Goal: Task Accomplishment & Management: Manage account settings

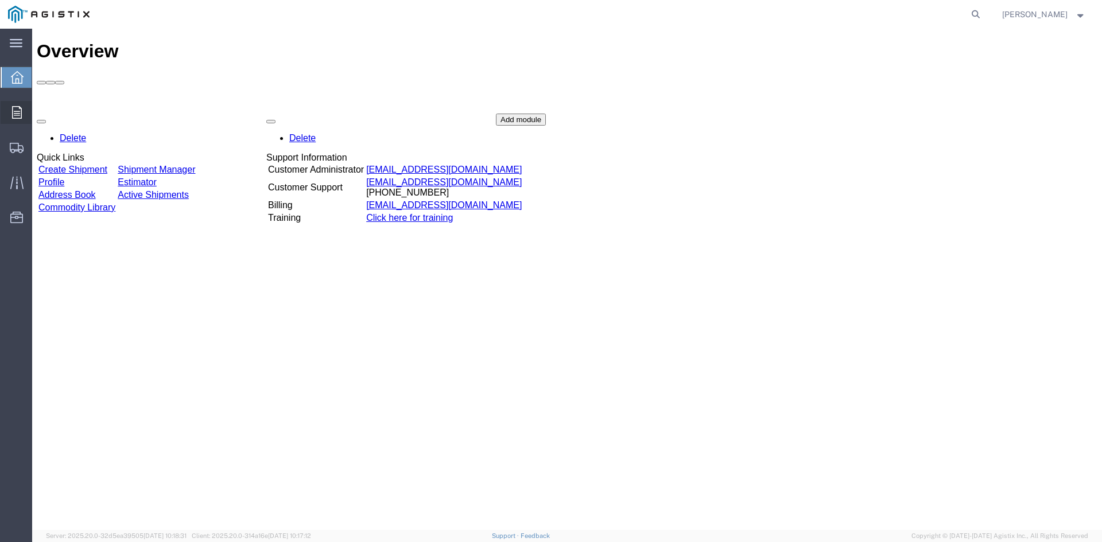
click at [25, 111] on div at bounding box center [17, 112] width 32 height 23
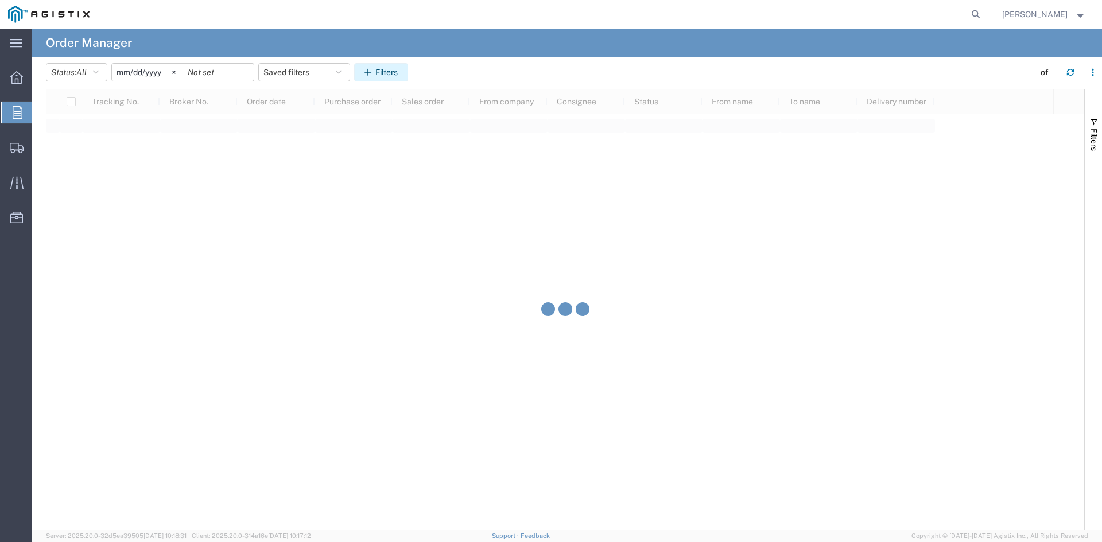
click at [381, 70] on button "Filters" at bounding box center [381, 72] width 54 height 18
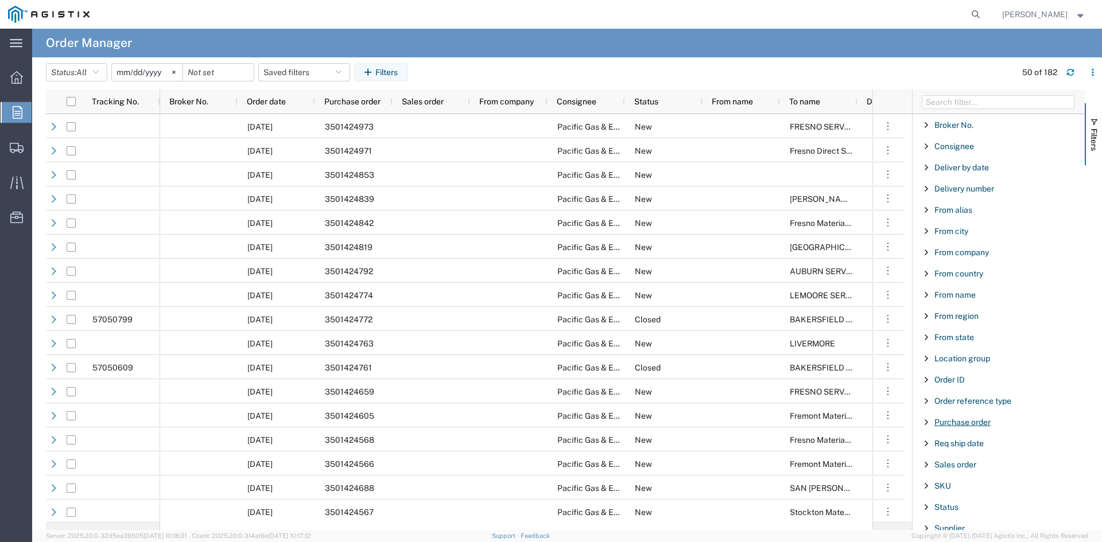
click at [987, 420] on span "Purchase order" at bounding box center [963, 422] width 56 height 9
click at [958, 472] on input "Filter Value" at bounding box center [1003, 471] width 150 height 14
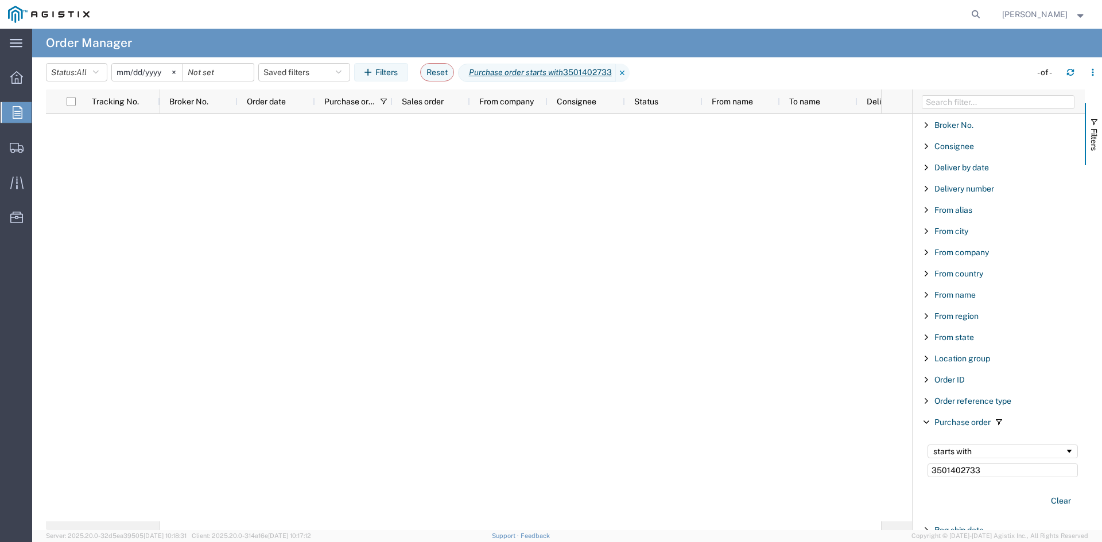
type input "3501402733"
click at [162, 67] on input "[DATE]" at bounding box center [147, 72] width 71 height 17
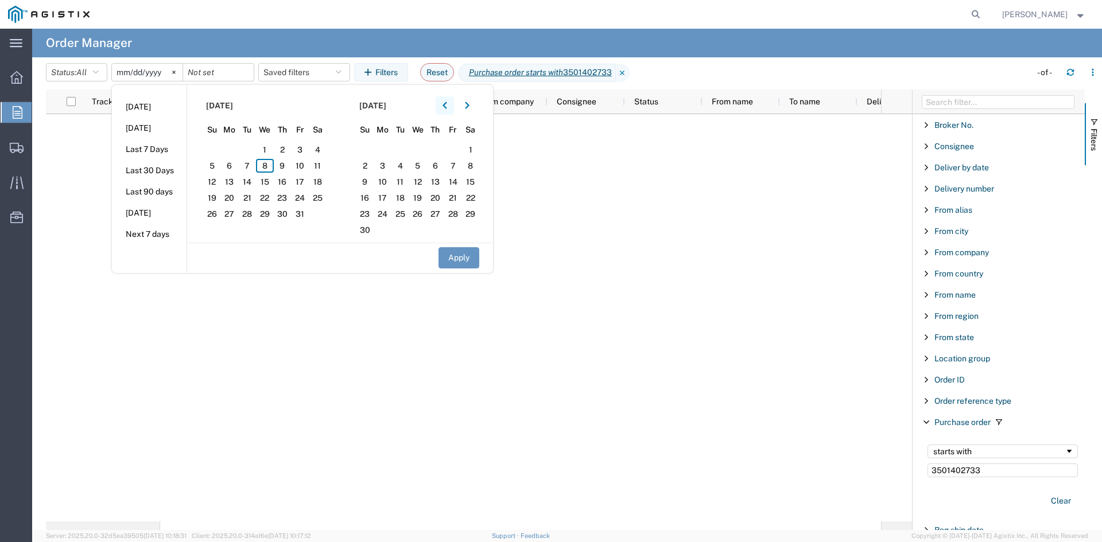
click at [447, 108] on icon "button" at bounding box center [445, 105] width 4 height 7
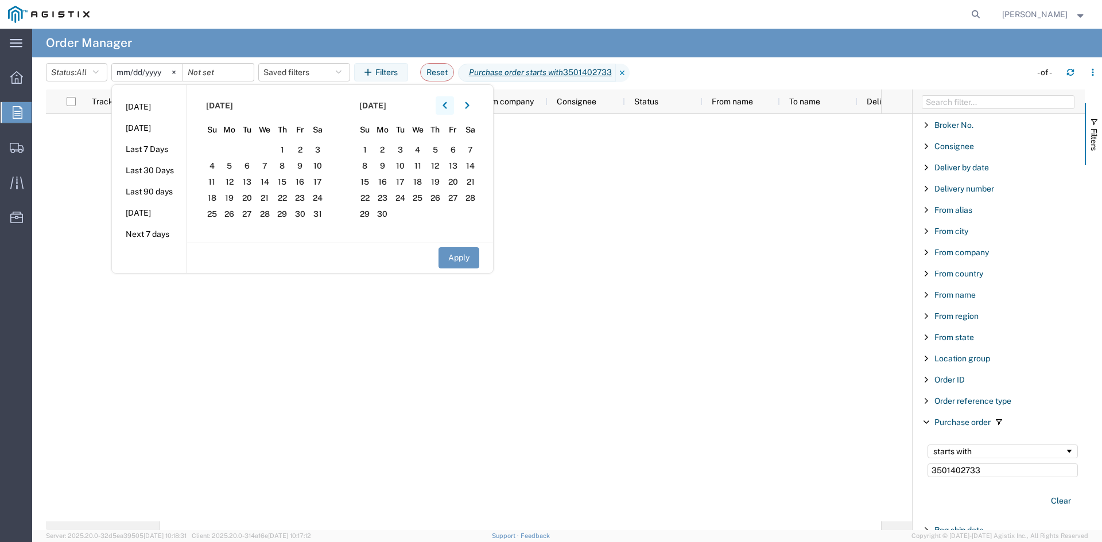
click at [447, 108] on icon "button" at bounding box center [445, 105] width 4 height 7
click at [320, 147] on span "5" at bounding box center [318, 150] width 18 height 14
click at [470, 257] on button "Apply" at bounding box center [459, 257] width 41 height 21
type input "[DATE]"
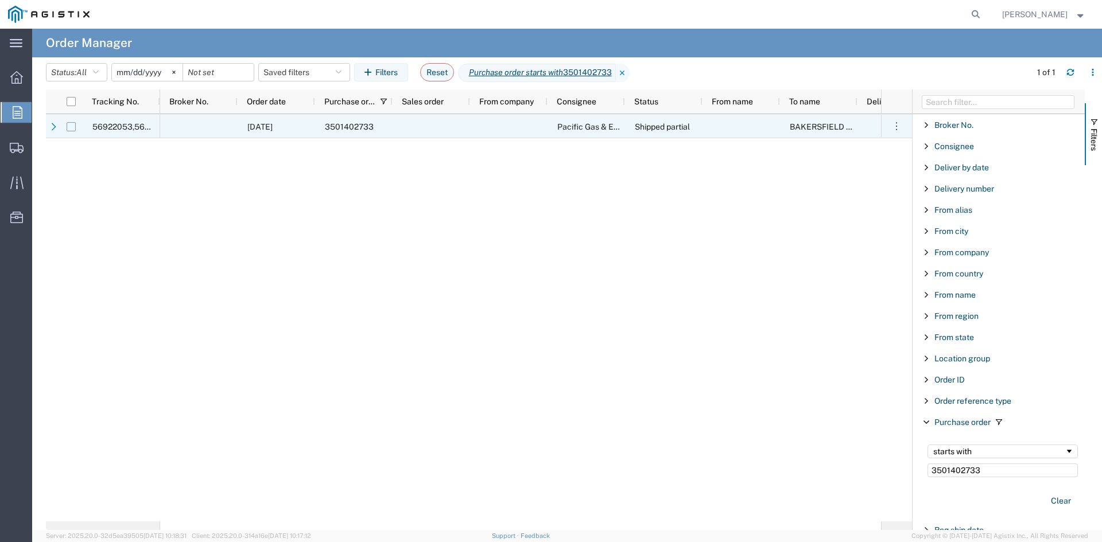
click at [73, 129] on input "Press Space to toggle row selection (unchecked)" at bounding box center [71, 126] width 9 height 9
checkbox input "true"
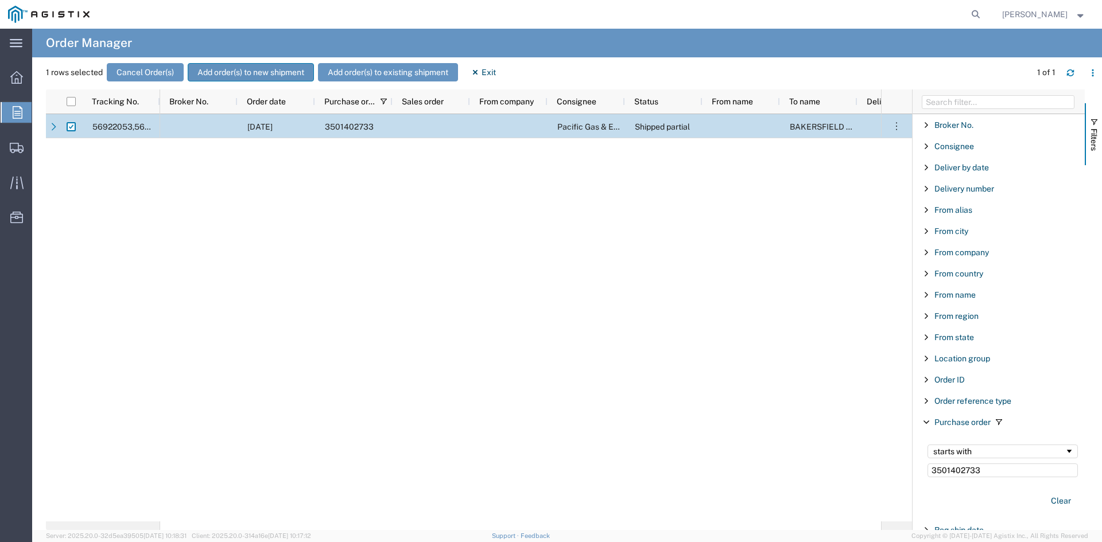
click at [289, 80] on button "Add order(s) to new shipment" at bounding box center [251, 72] width 126 height 18
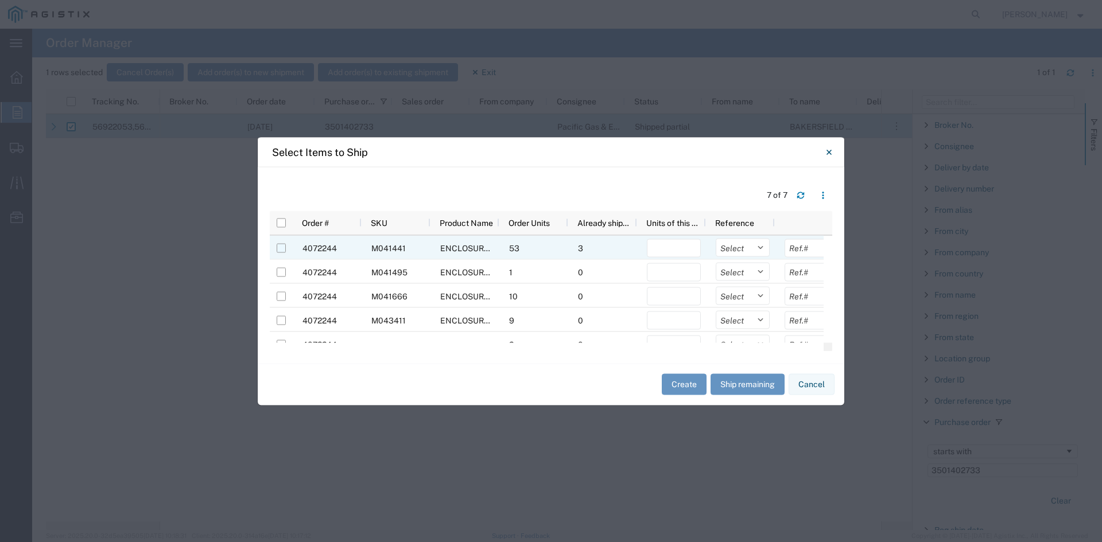
click at [284, 249] on input "Press Space to toggle row selection (unchecked)" at bounding box center [281, 247] width 9 height 9
checkbox input "true"
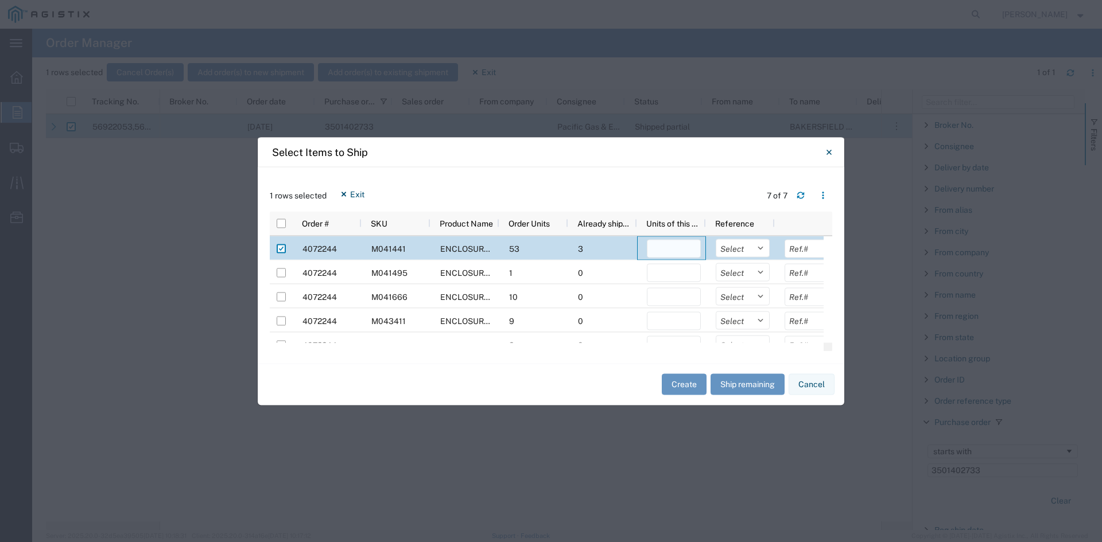
click at [692, 252] on input "number" at bounding box center [674, 248] width 54 height 18
type input "2"
click at [687, 381] on button "Create" at bounding box center [684, 384] width 45 height 21
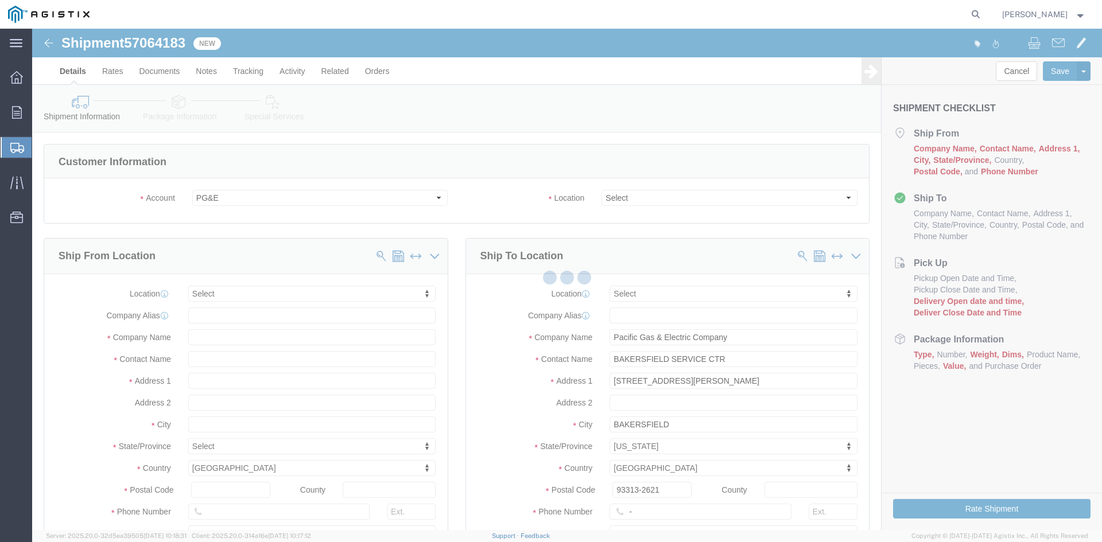
select select
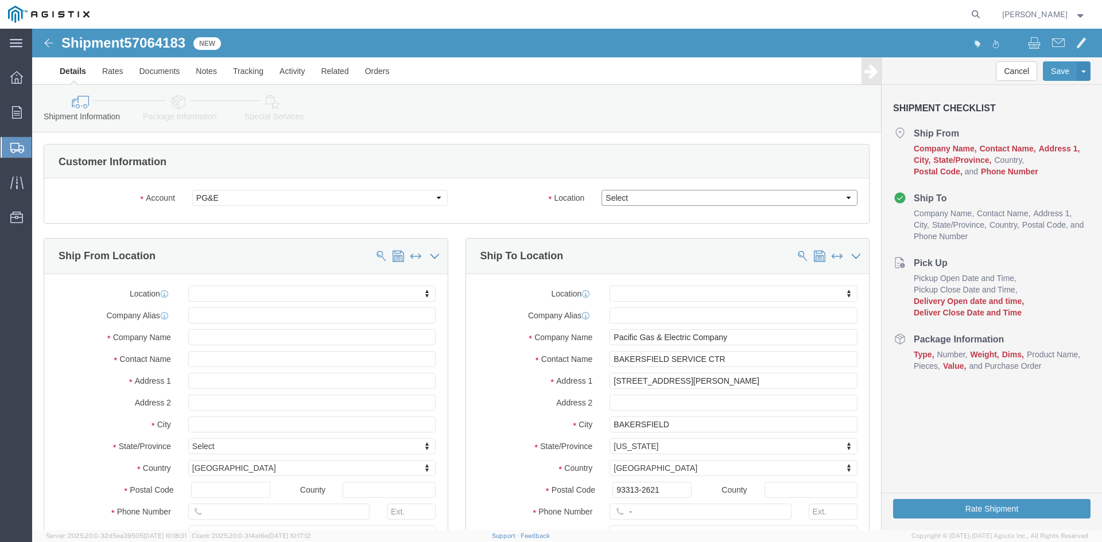
click select "Select All Others [GEOGRAPHIC_DATA] [GEOGRAPHIC_DATA] [GEOGRAPHIC_DATA] [GEOGRA…"
select select "23082"
click select "Select All Others [GEOGRAPHIC_DATA] [GEOGRAPHIC_DATA] [GEOGRAPHIC_DATA] [GEOGRA…"
click input "text"
type input "st"
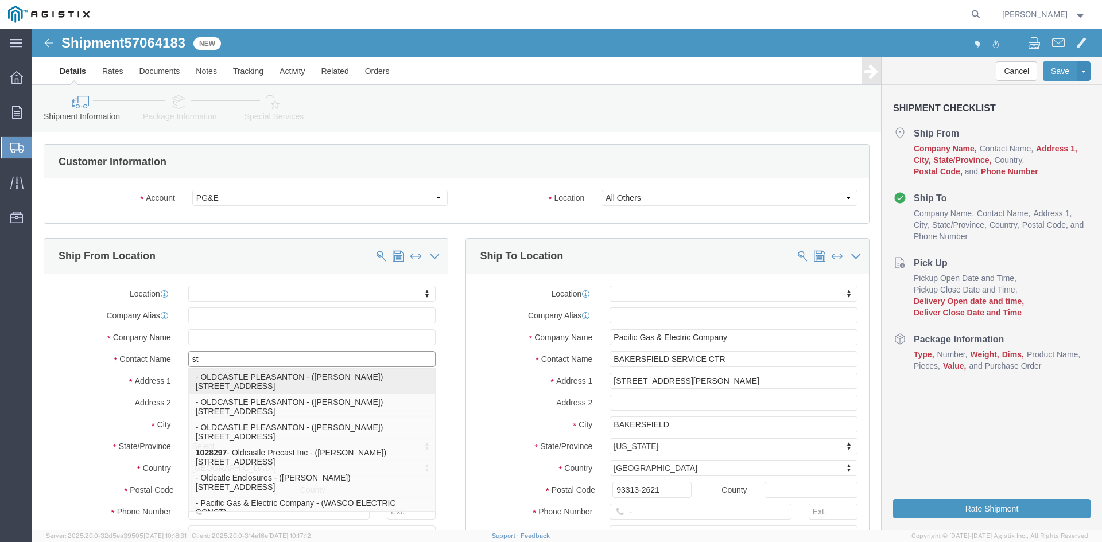
click p "- OLDCASTLE PLEASANTON - ([PERSON_NAME]) [STREET_ADDRESS]"
select select "CA"
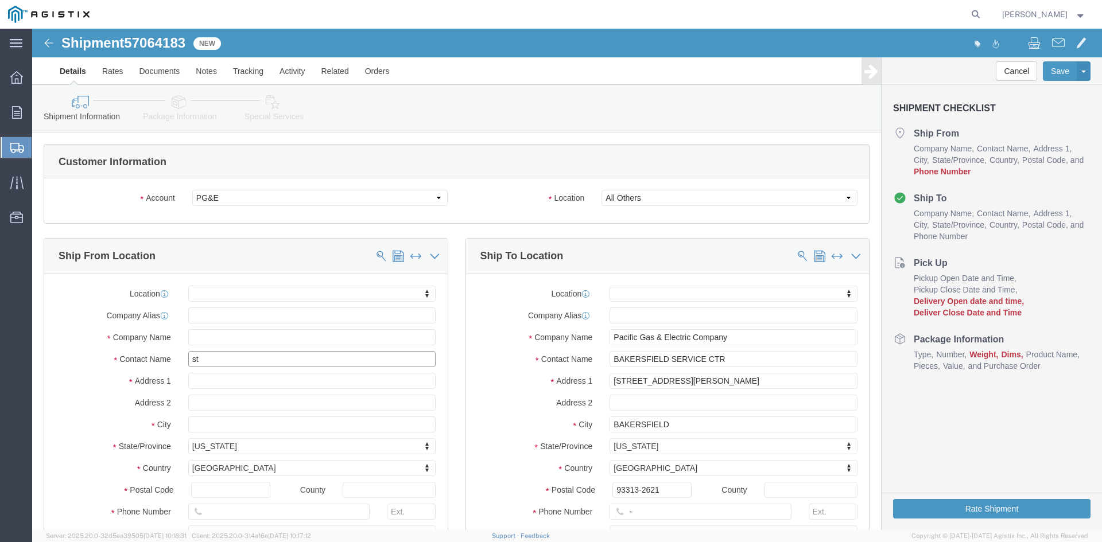
type input "[PERSON_NAME]"
click input "text"
type input "[PHONE_NUMBER]"
drag, startPoint x: 683, startPoint y: 351, endPoint x: 528, endPoint y: 364, distance: 156.1
click div "Location My Profile Location (OBSOLETE) [PERSON_NAME] SC - GC TRAILER (OBSOLETE…"
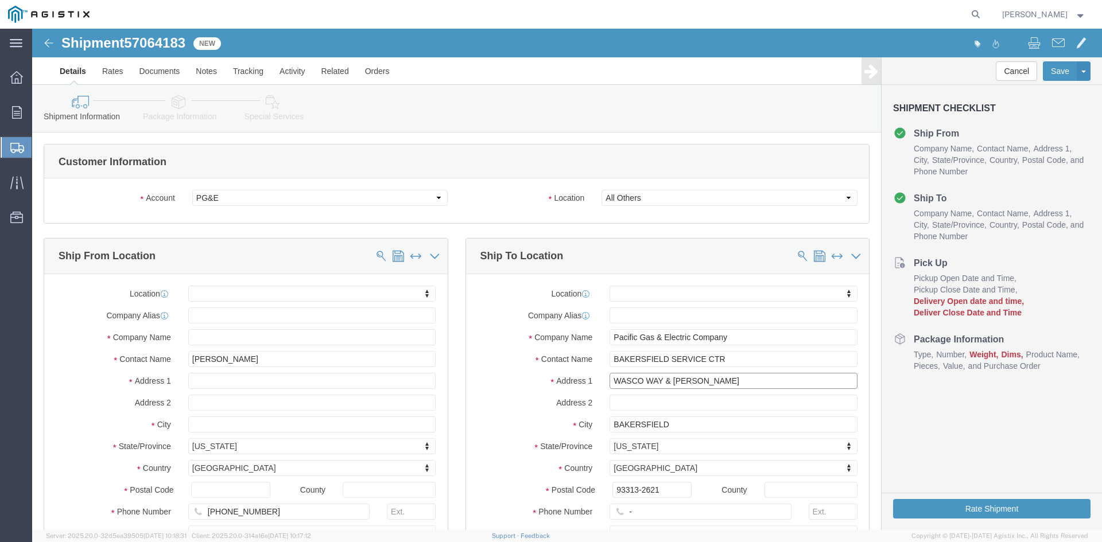
type input "WASCO WAY & [PERSON_NAME]"
drag, startPoint x: 650, startPoint y: 396, endPoint x: 551, endPoint y: 404, distance: 100.2
click div "City [GEOGRAPHIC_DATA]"
type input "BUTTONWILLOW"
click label "Address 2"
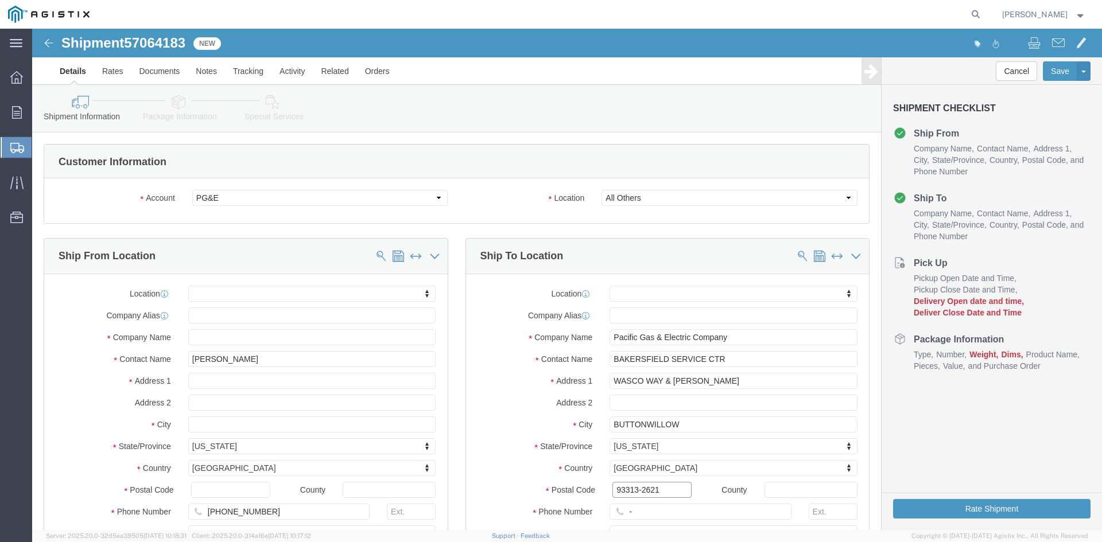
drag, startPoint x: 635, startPoint y: 462, endPoint x: 514, endPoint y: 459, distance: 121.2
click div "Postal Code 93313-2621"
type input "93206"
click input "-"
click input "text"
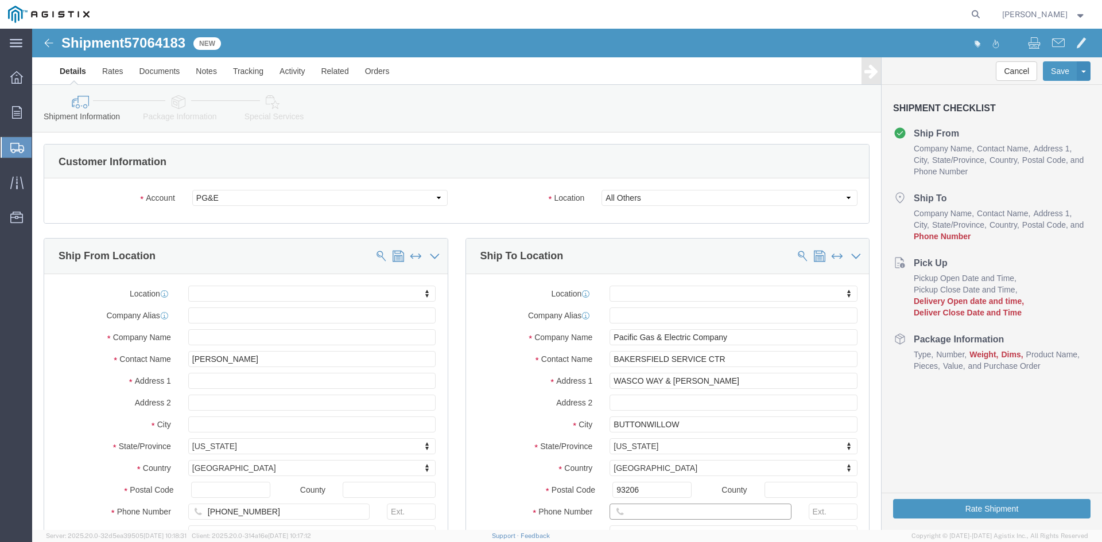
type input "[PHONE_NUMBER]"
click label "Country"
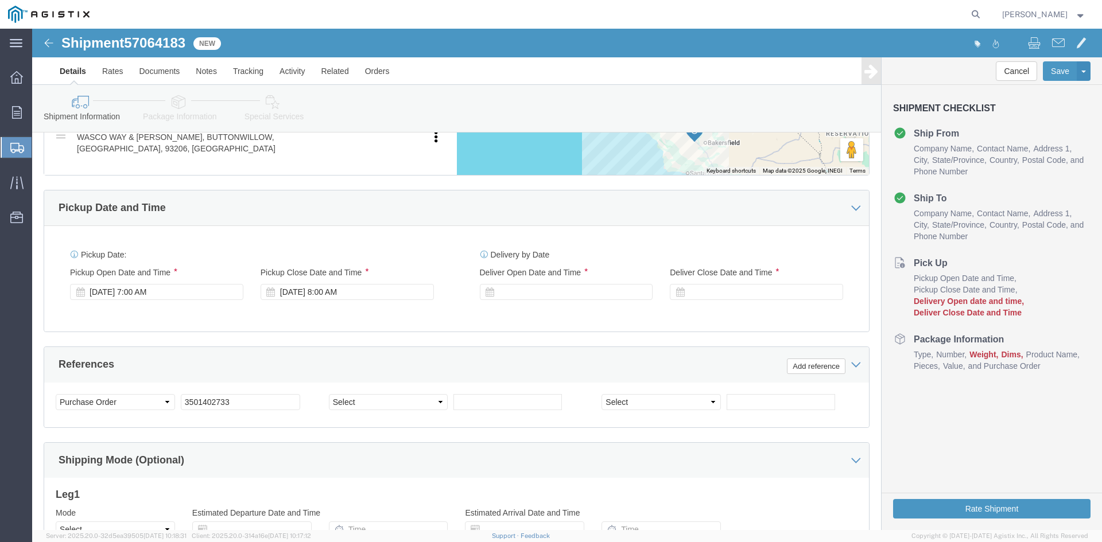
scroll to position [631, 0]
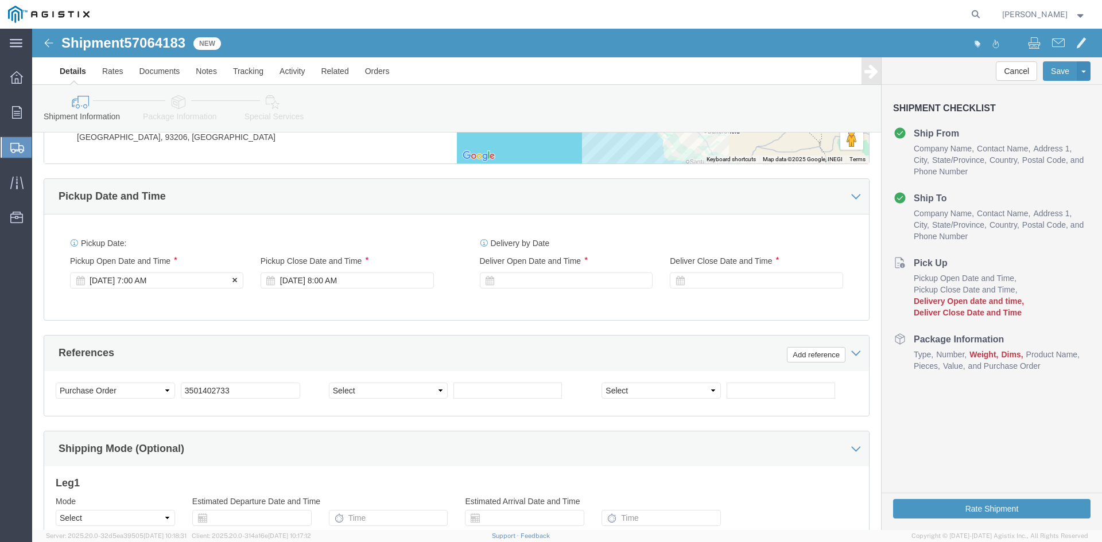
click div "[DATE] 7:00 AM"
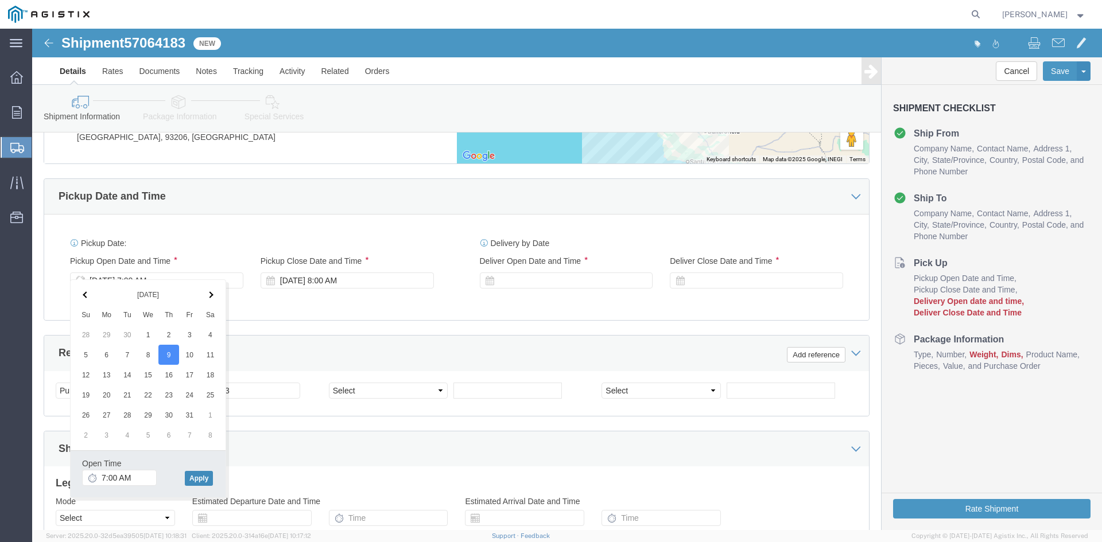
click button "Apply"
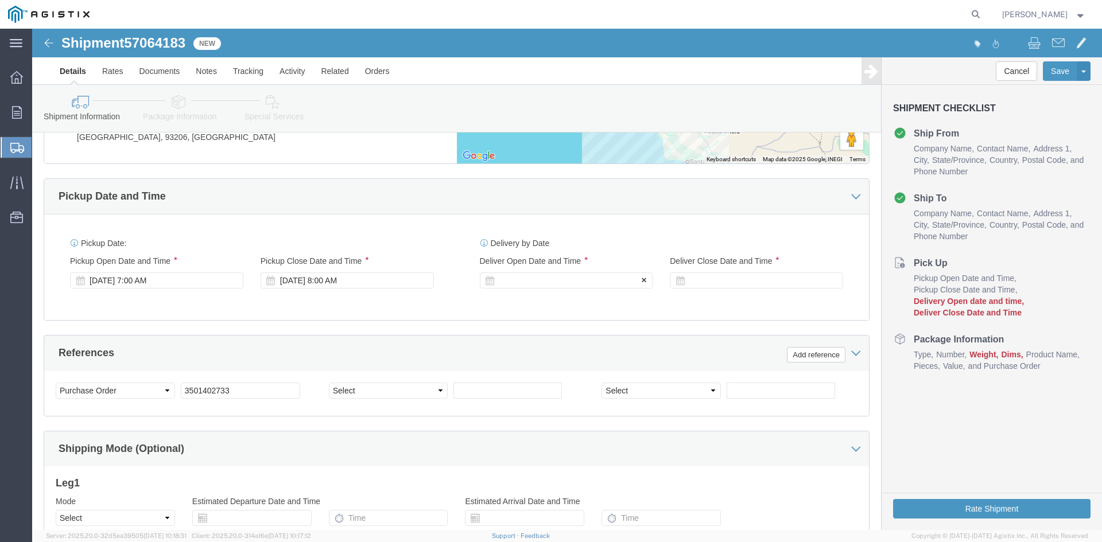
click div
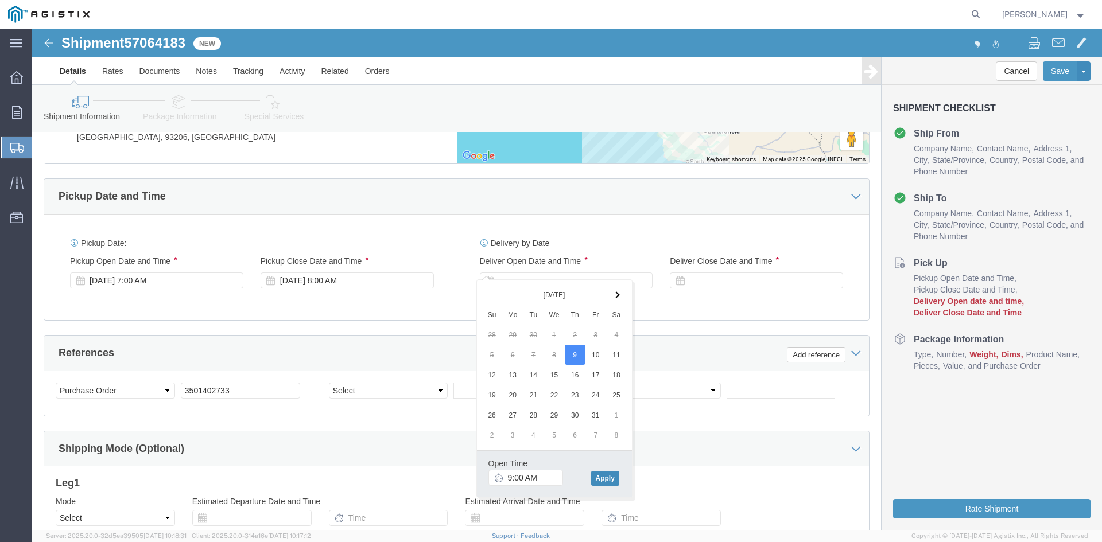
click button "Apply"
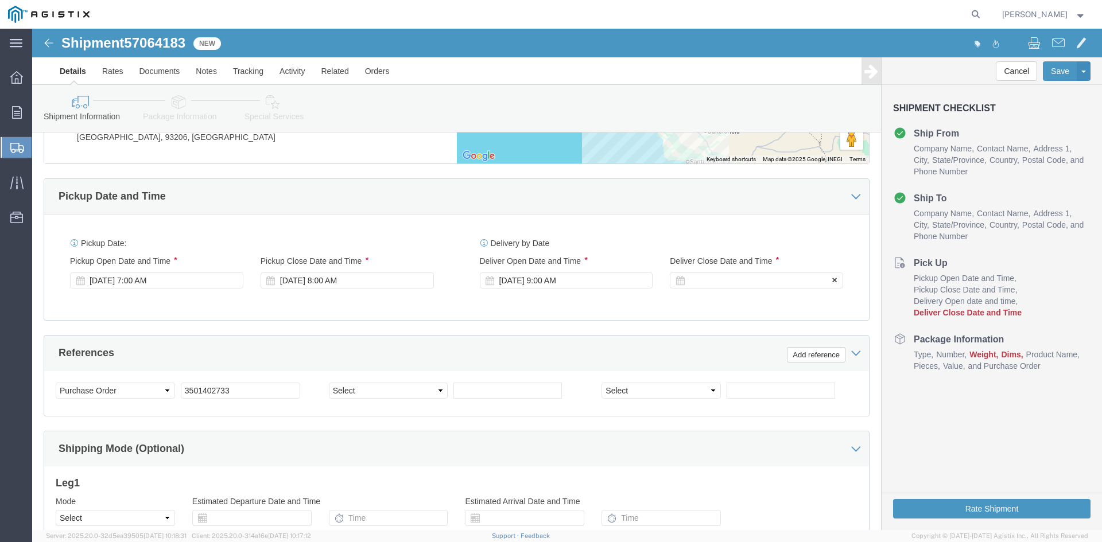
click div
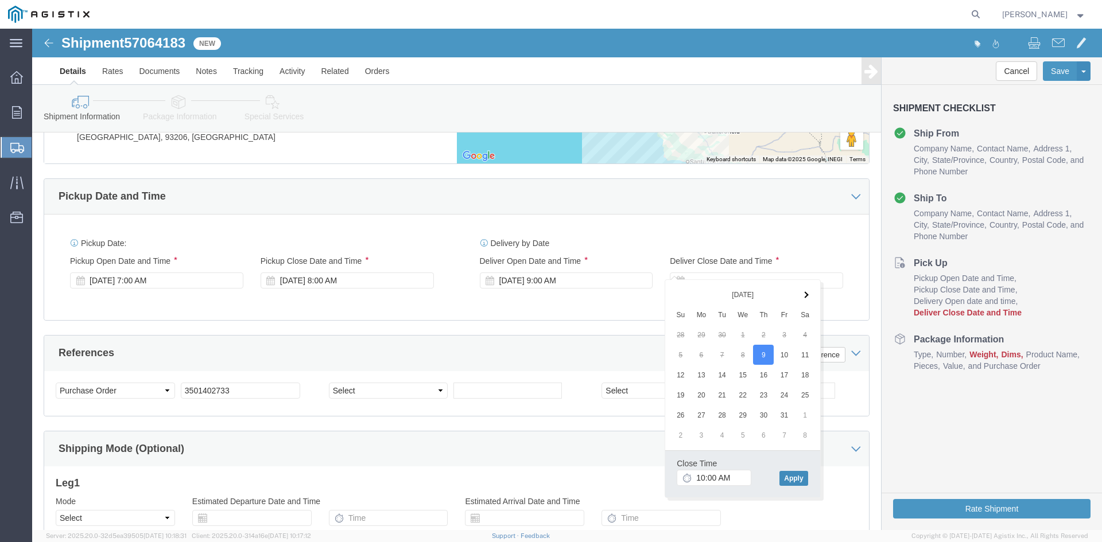
click button "Apply"
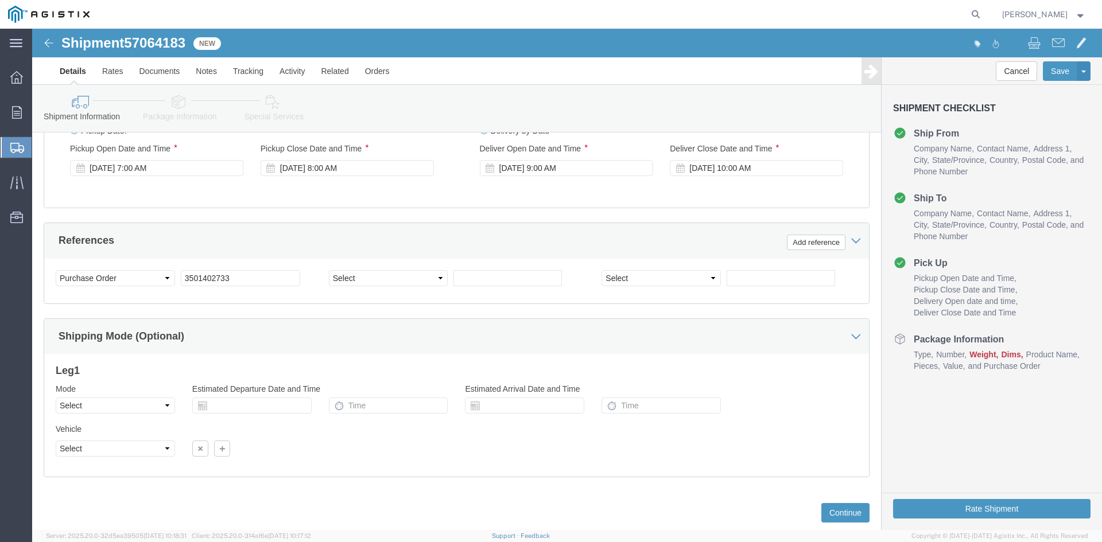
scroll to position [760, 0]
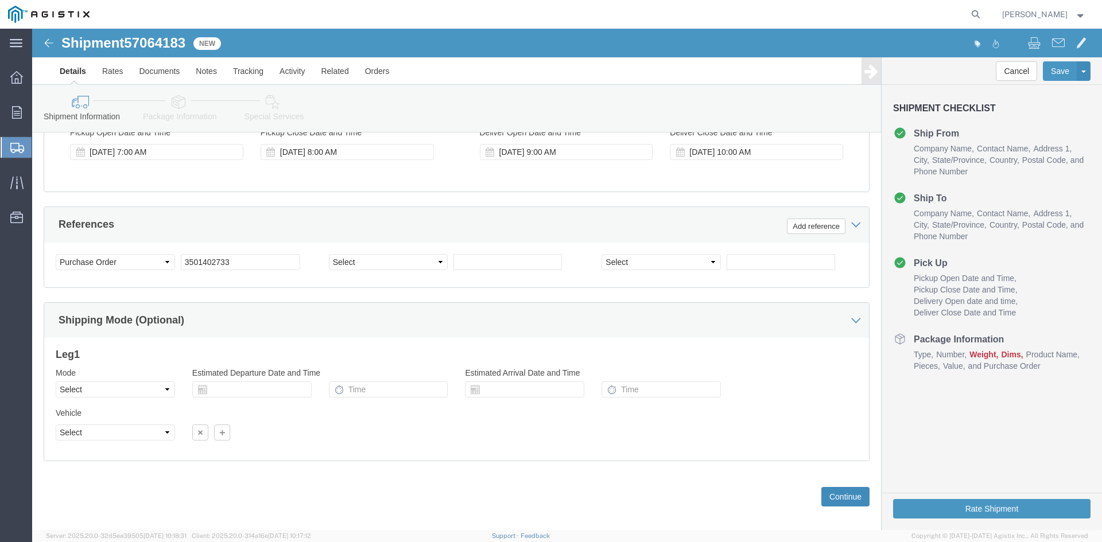
click button "Continue"
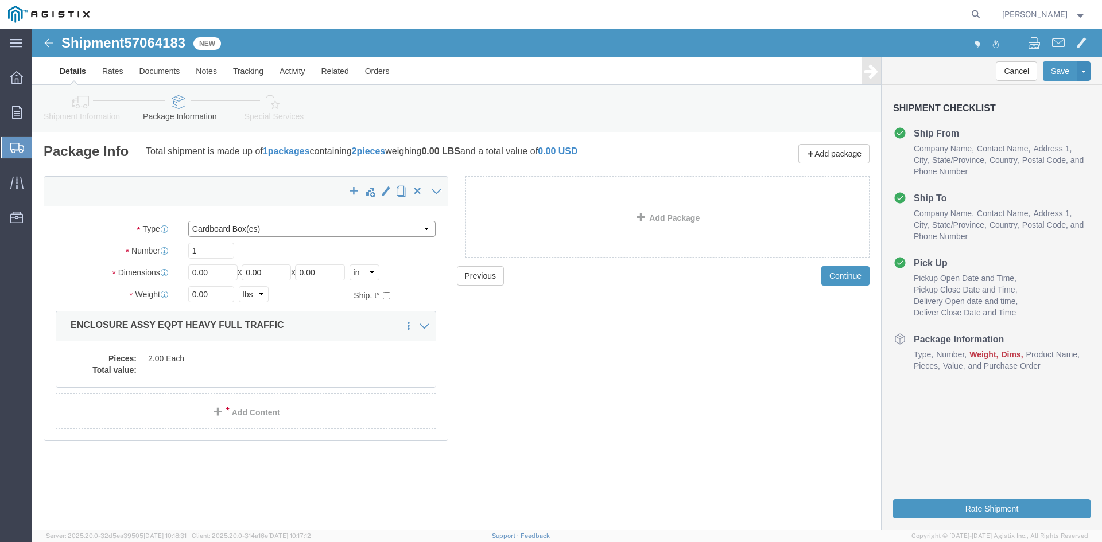
click select "Select Bulk Bundle(s) Cardboard Box(es) Carton(s) Crate(s) Drum(s) (Fiberboard)…"
select select "NKCR"
click select "Select Bulk Bundle(s) Cardboard Box(es) Carton(s) Crate(s) Drum(s) (Fiberboard)…"
drag, startPoint x: 181, startPoint y: 246, endPoint x: 141, endPoint y: 253, distance: 40.2
click div "Package Type Select Bulk Bundle(s) Cardboard Box(es) Carton(s) Crate(s) Drum(s)…"
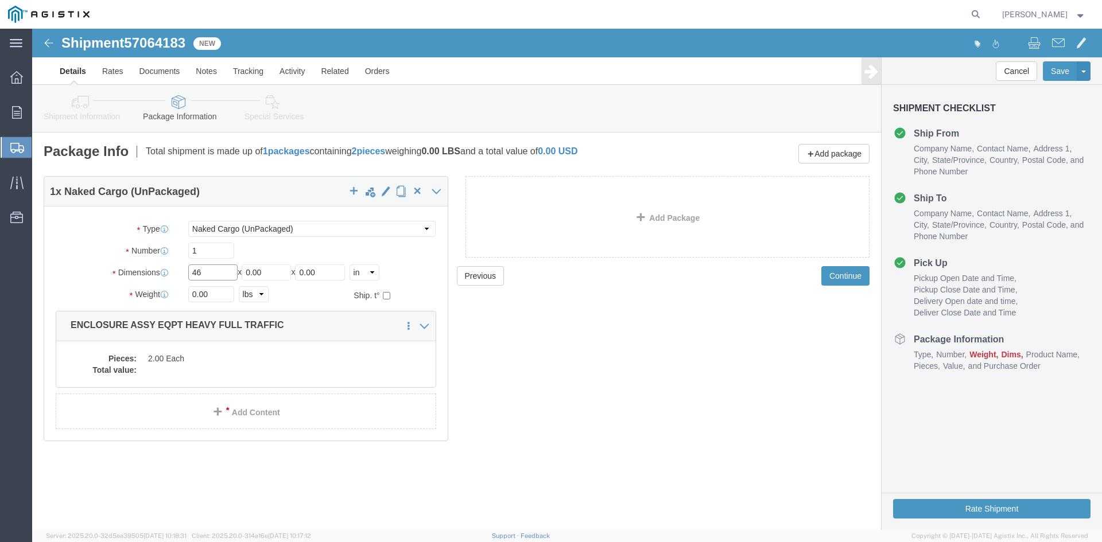
type input "46"
drag, startPoint x: 235, startPoint y: 243, endPoint x: 172, endPoint y: 254, distance: 64.6
click div "Package Type Select Bulk Bundle(s) Cardboard Box(es) Carton(s) Crate(s) Drum(s)…"
type input "86"
drag, startPoint x: 301, startPoint y: 245, endPoint x: 208, endPoint y: 255, distance: 94.1
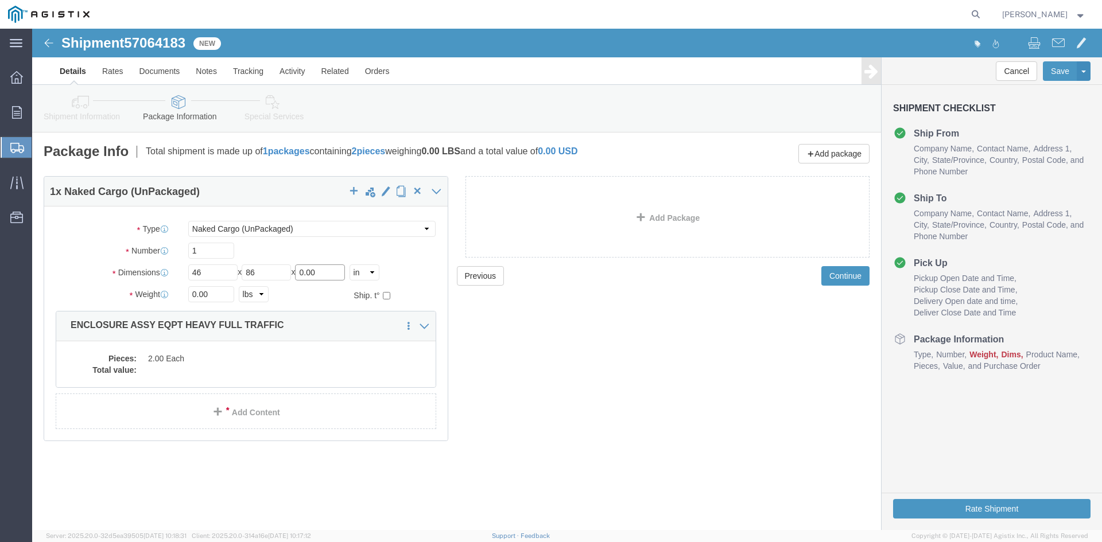
click div "Package Type Select Bulk Bundle(s) Cardboard Box(es) Carton(s) Crate(s) Drum(s)…"
type input "72"
drag, startPoint x: 193, startPoint y: 269, endPoint x: 98, endPoint y: 274, distance: 94.9
click div "Package Type Select Bulk Bundle(s) Cardboard Box(es) Carton(s) Crate(s) Drum(s)…"
type input "45500"
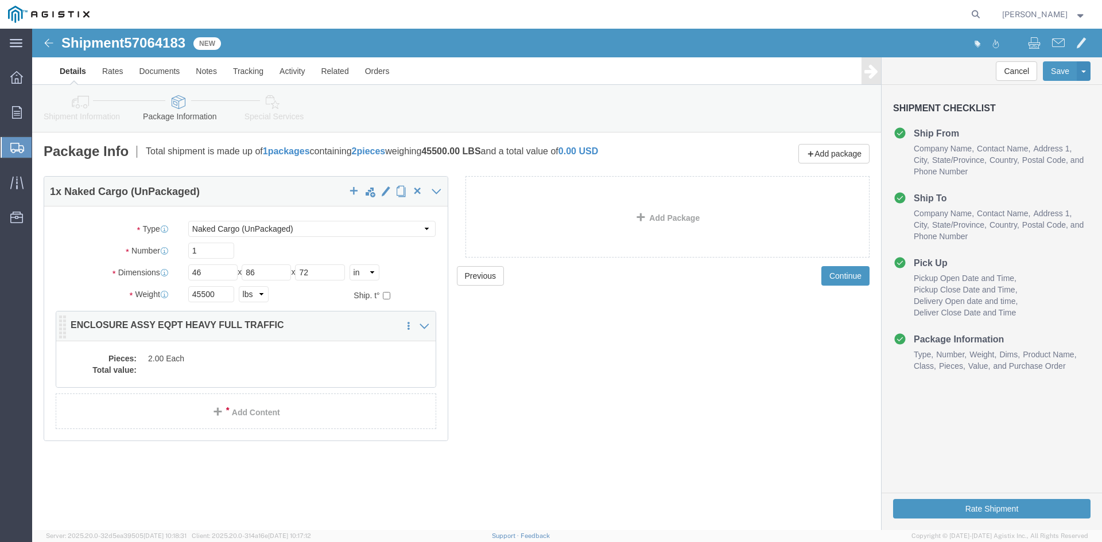
click dd
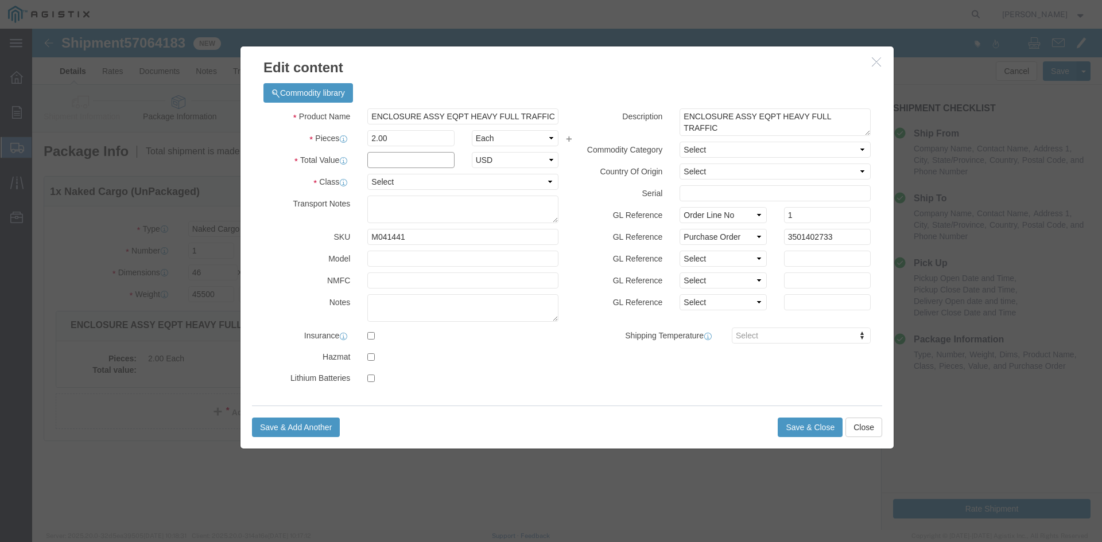
click input "text"
type input "1"
click select "Select 50 55 60 65 70 85 92.5 100 125 175 250 300 400"
select select "55"
click select "Select 50 55 60 65 70 85 92.5 100 125 175 250 300 400"
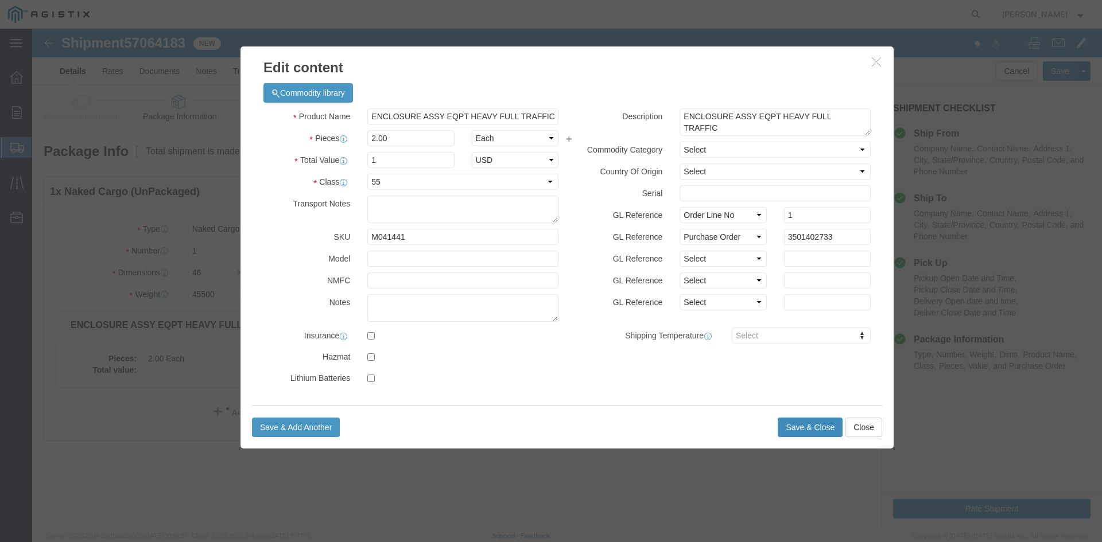
drag, startPoint x: 773, startPoint y: 402, endPoint x: 803, endPoint y: 426, distance: 37.9
click button "Save & Close"
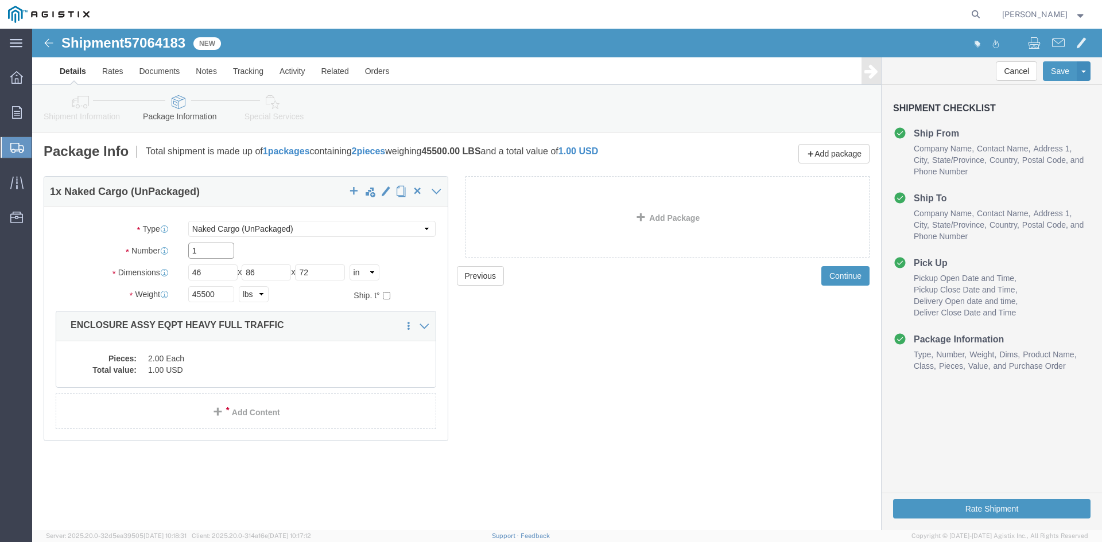
drag, startPoint x: 178, startPoint y: 223, endPoint x: 136, endPoint y: 232, distance: 42.9
click div "Package Type Select Bulk Bundle(s) Cardboard Box(es) Carton(s) Crate(s) Drum(s)…"
type input "2"
click div "Previous Continue"
click button "Continue"
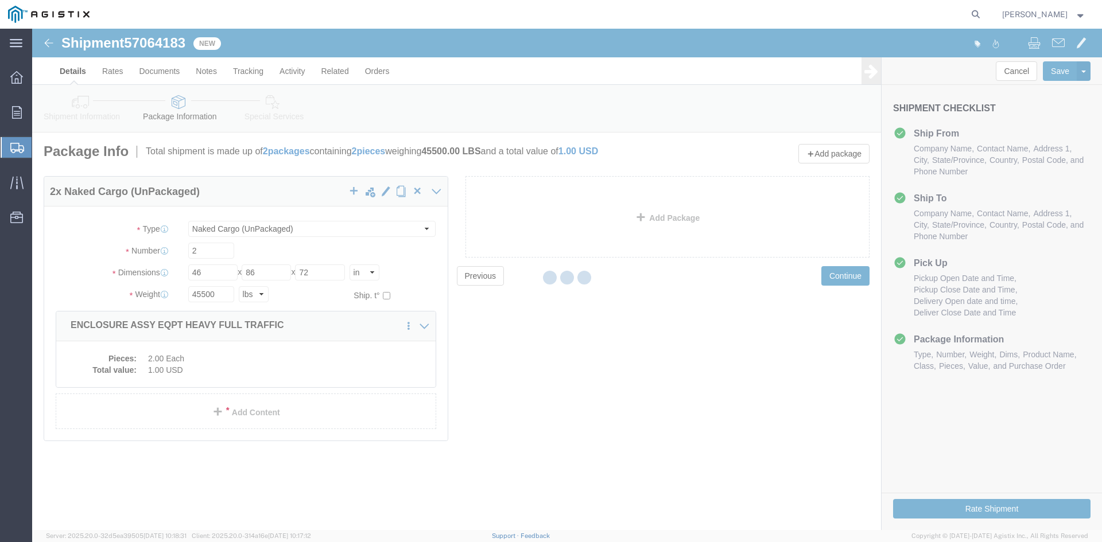
select select
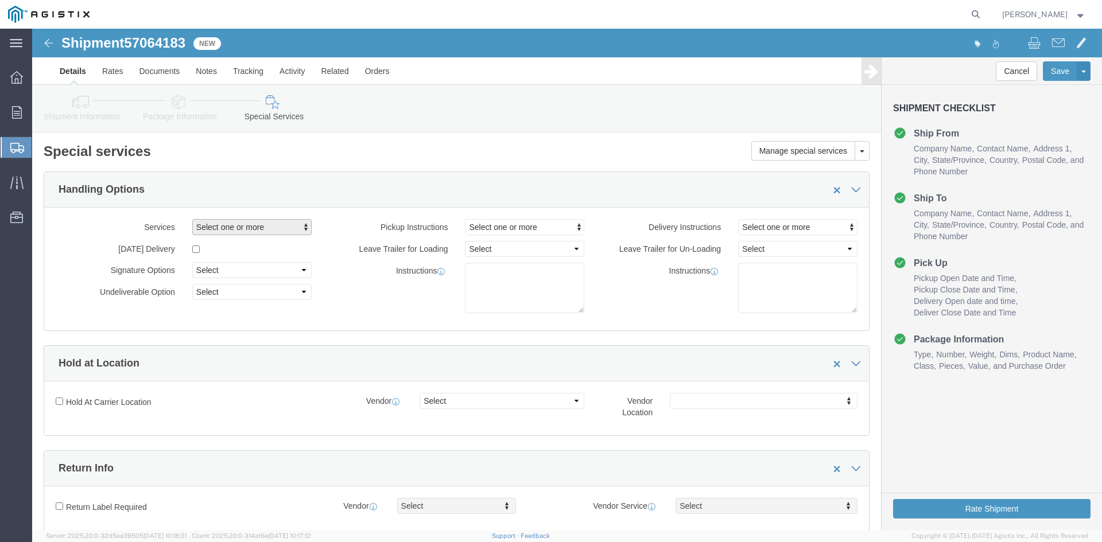
click span "button"
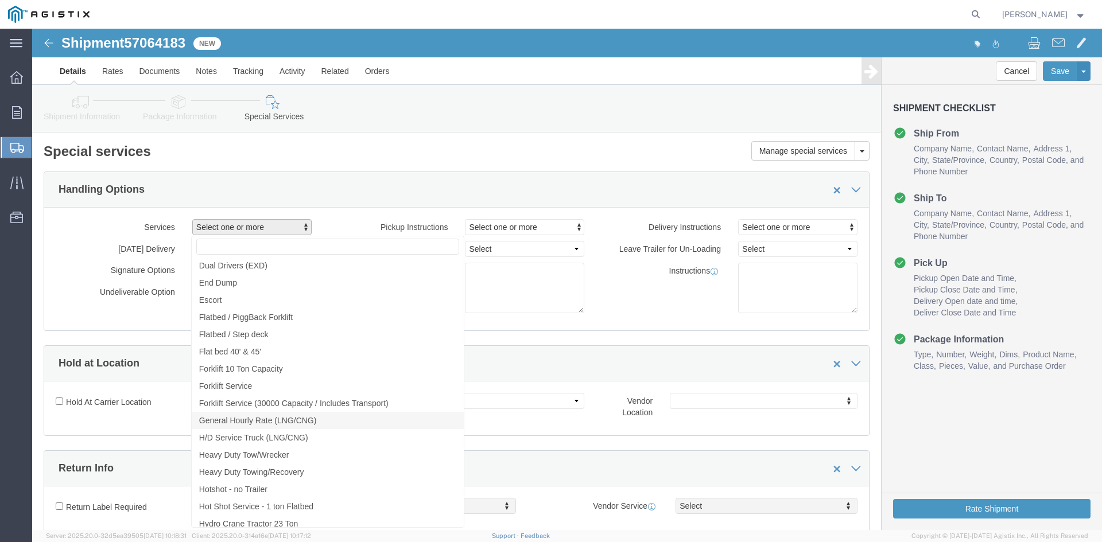
scroll to position [746, 0]
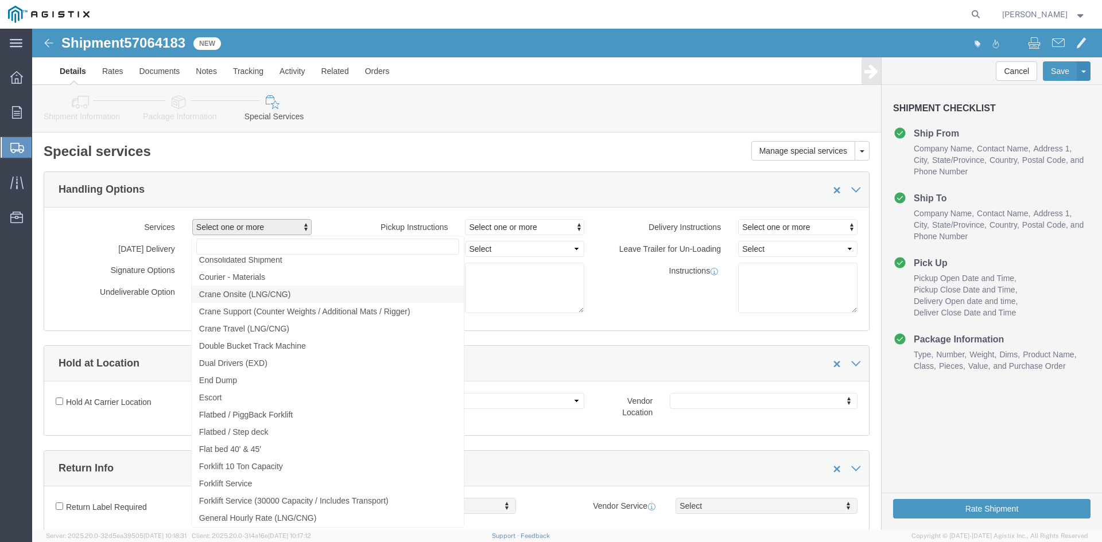
click span "Crane Onsite (LNG/CNG)"
select select "VEHICLE_CRNO"
click span "Crane Support (Counter Weights / Additional Mats / Rigger)"
click link "Crane Travel (LNG/CNG)"
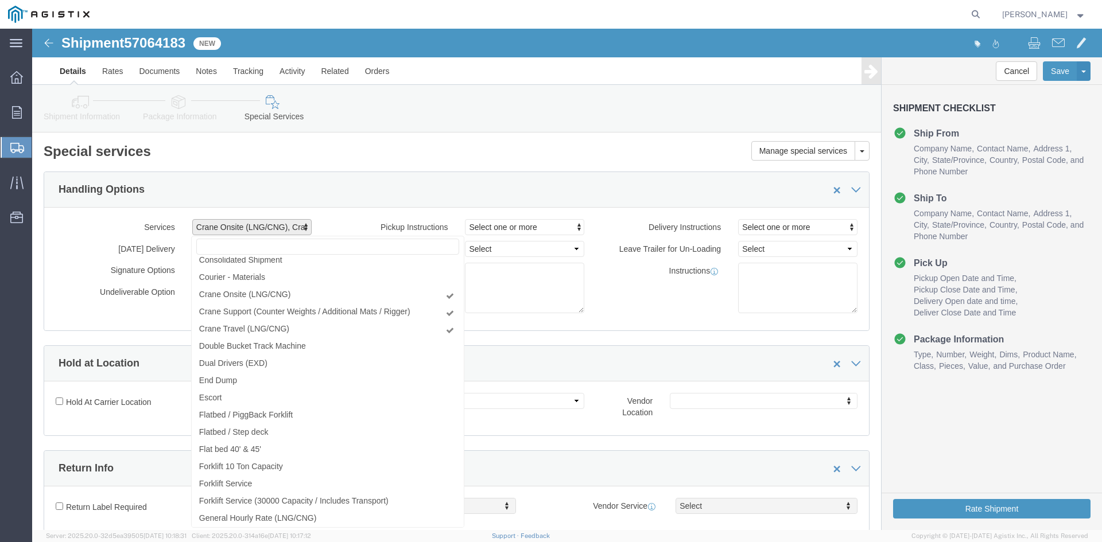
click label "Pickup Instructions"
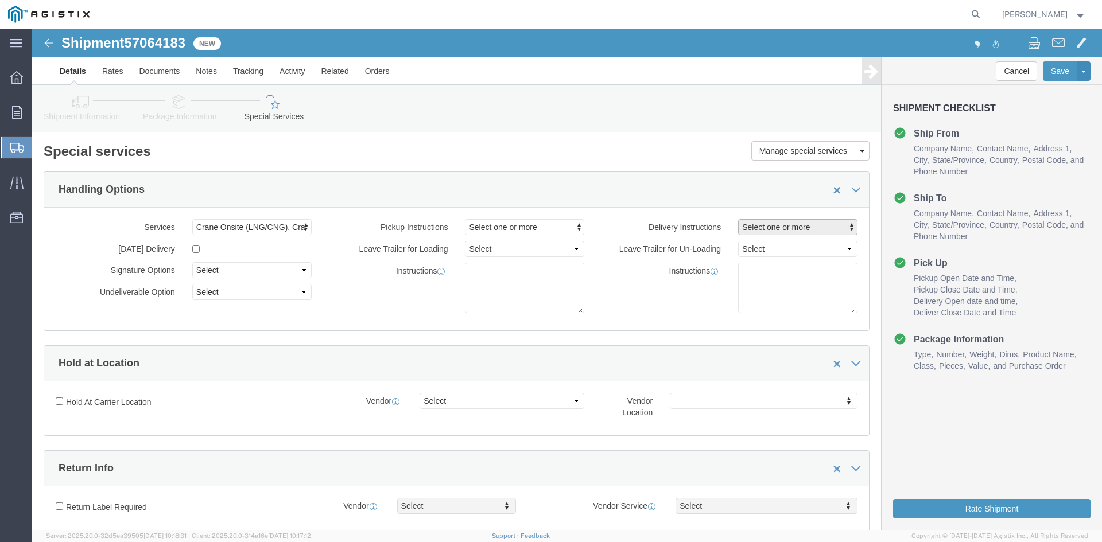
click span "button"
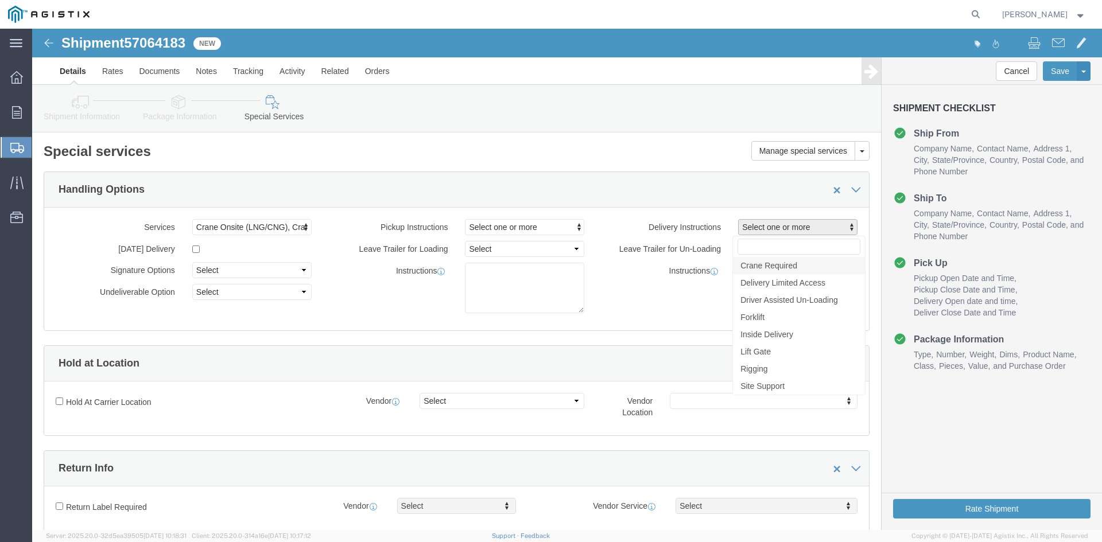
click span "Crane Required"
select select "DELIVERY_CRANE_REQUIRED"
click span "Crane Required"
select select "DELIVERY_CRANE_REQUIRED"
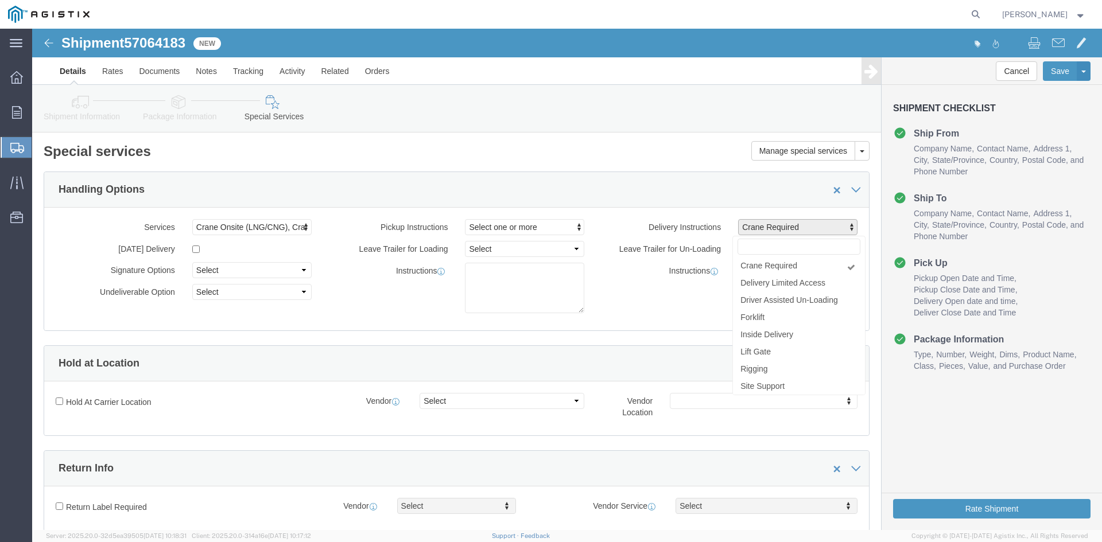
click div "Instructions"
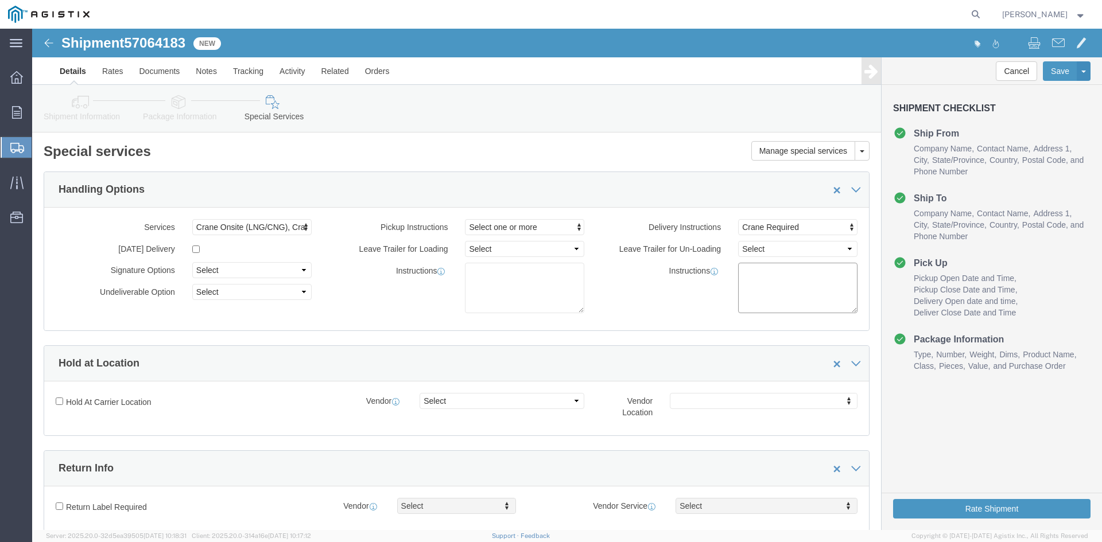
click textarea
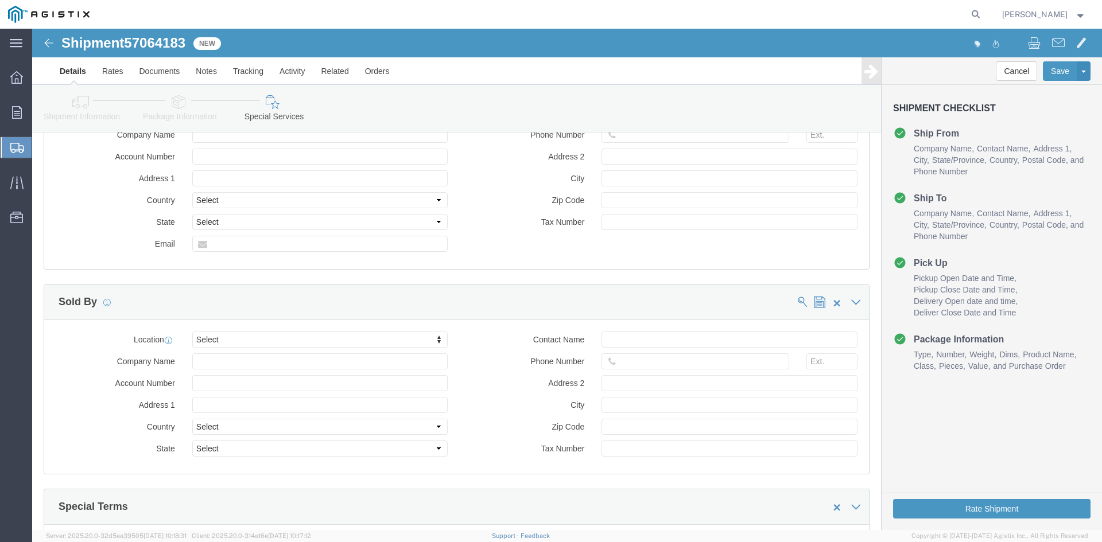
scroll to position [1058, 0]
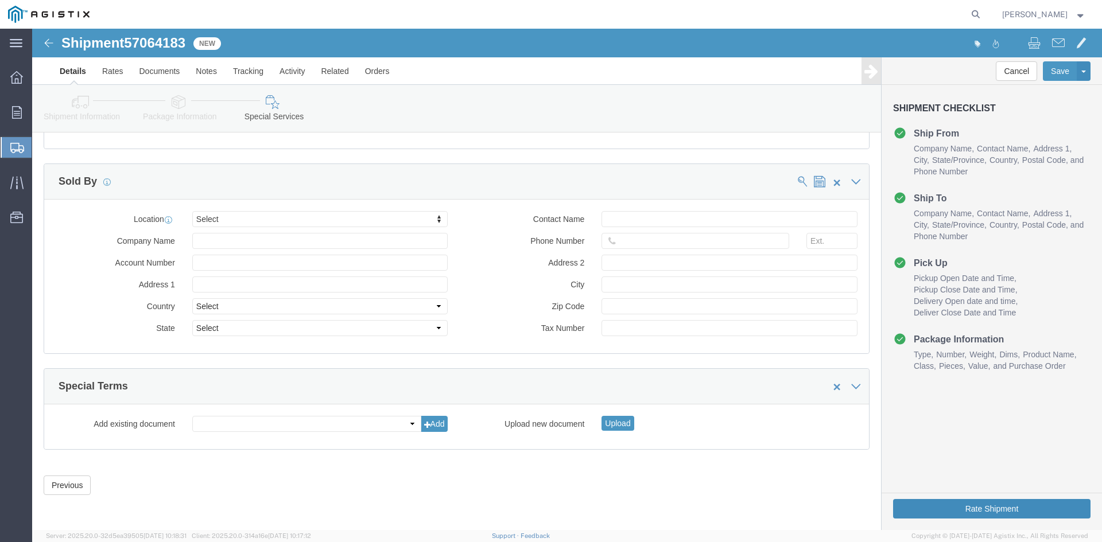
type textarea "CRANE TRUCK NEEDED TO UNLOAD"
click button "Rate Shipment"
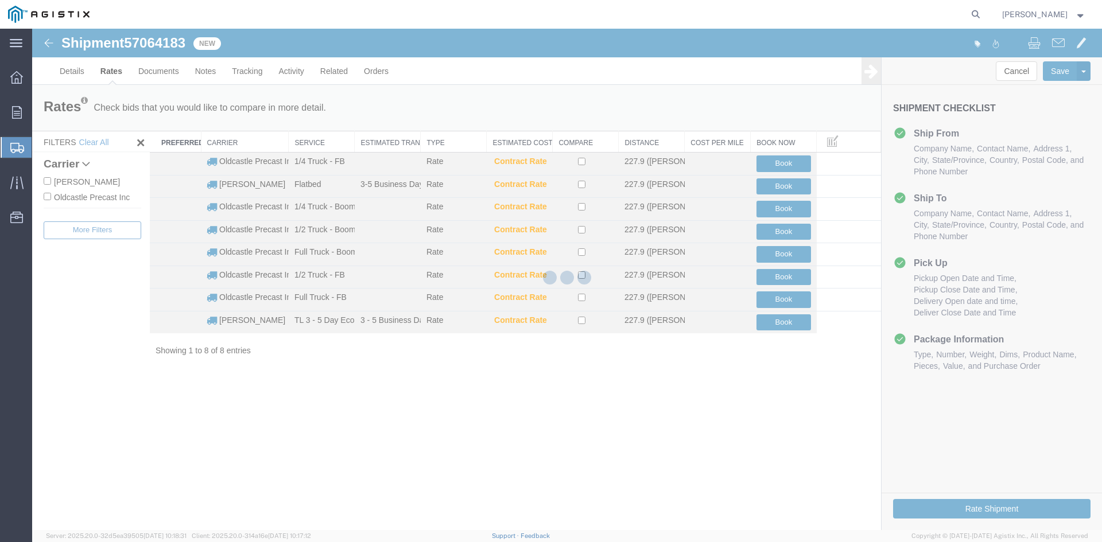
scroll to position [0, 0]
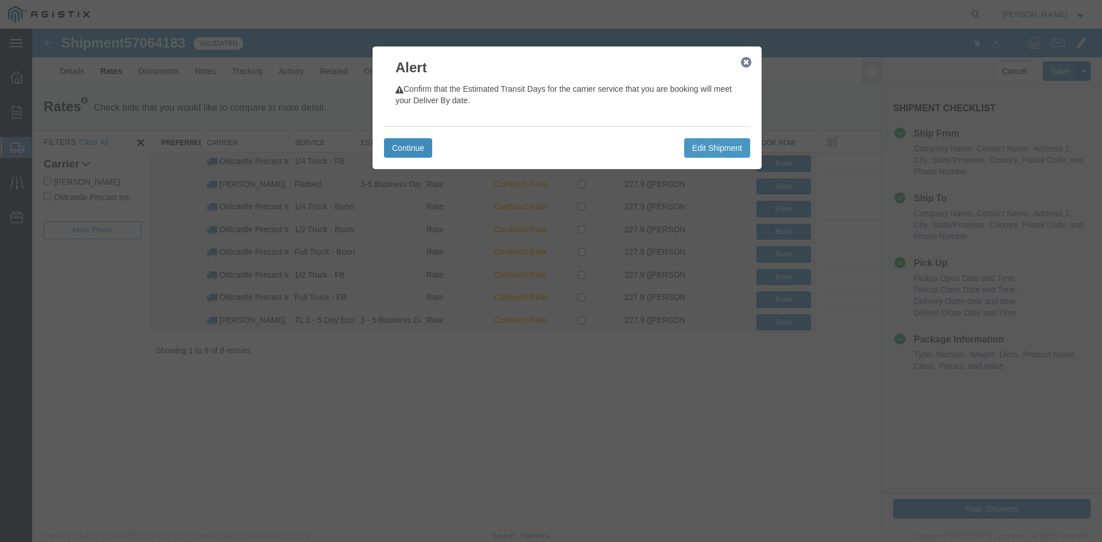
drag, startPoint x: 412, startPoint y: 148, endPoint x: 401, endPoint y: 148, distance: 10.9
click at [408, 148] on button "Continue" at bounding box center [408, 148] width 48 height 20
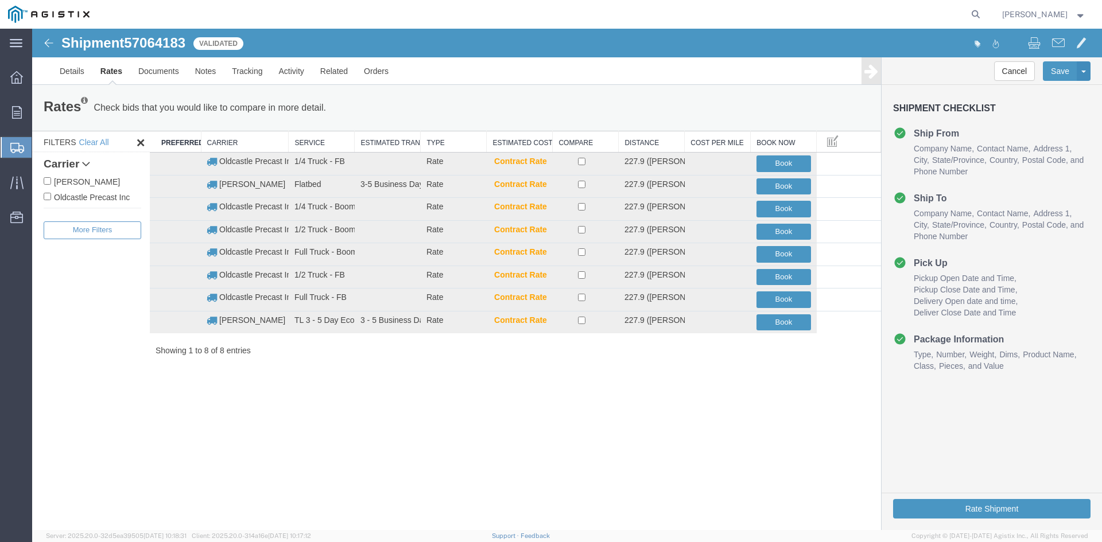
click at [84, 201] on label "Oldcastle Precast Inc" at bounding box center [93, 197] width 98 height 13
click at [51, 200] on input "Oldcastle Precast Inc" at bounding box center [47, 196] width 7 height 7
checkbox input "true"
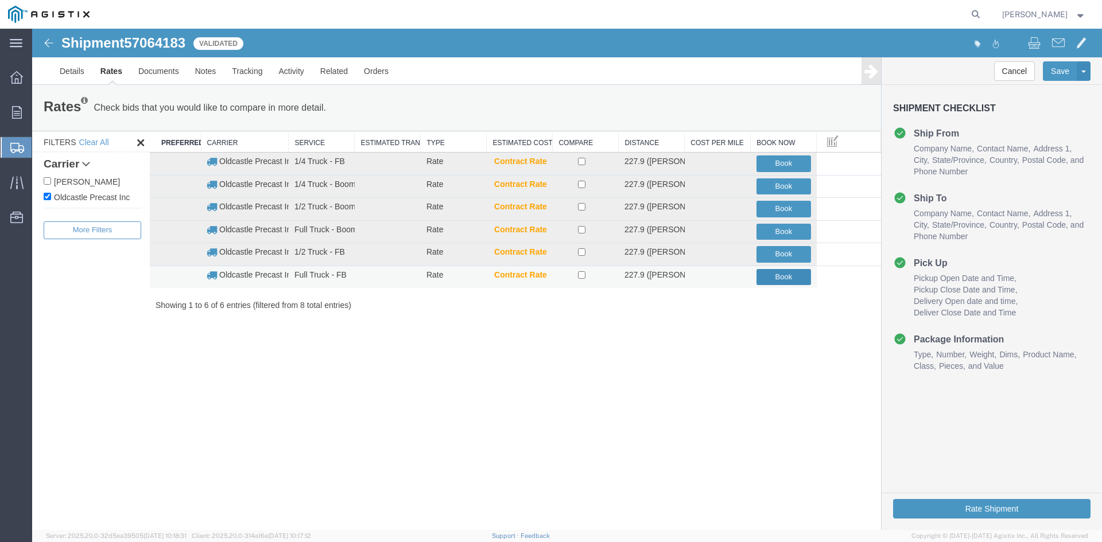
click at [778, 275] on button "Book" at bounding box center [784, 277] width 55 height 17
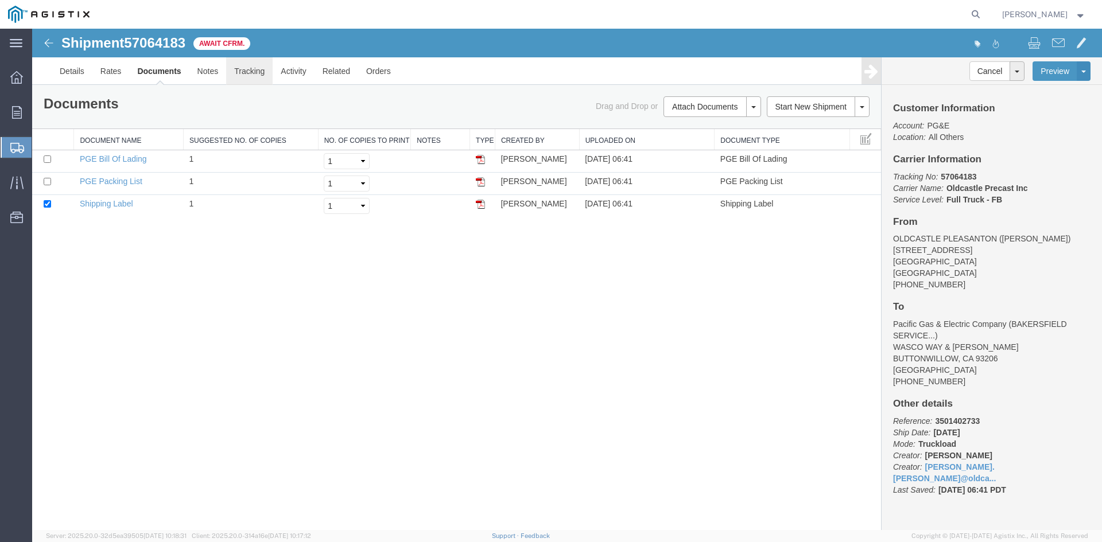
click at [250, 73] on link "Tracking" at bounding box center [249, 71] width 46 height 28
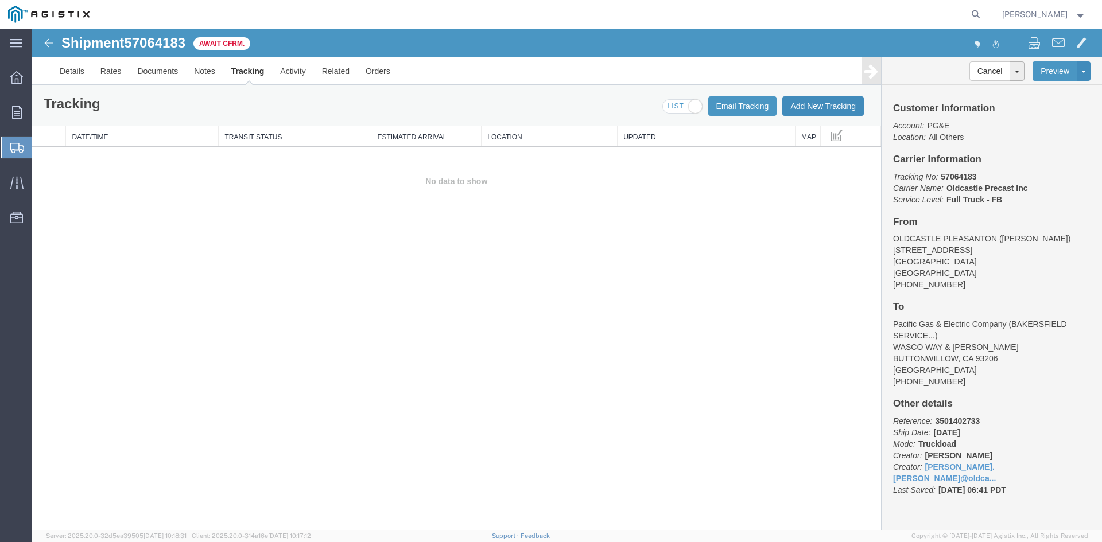
click at [834, 104] on button "Add New Tracking" at bounding box center [823, 106] width 82 height 20
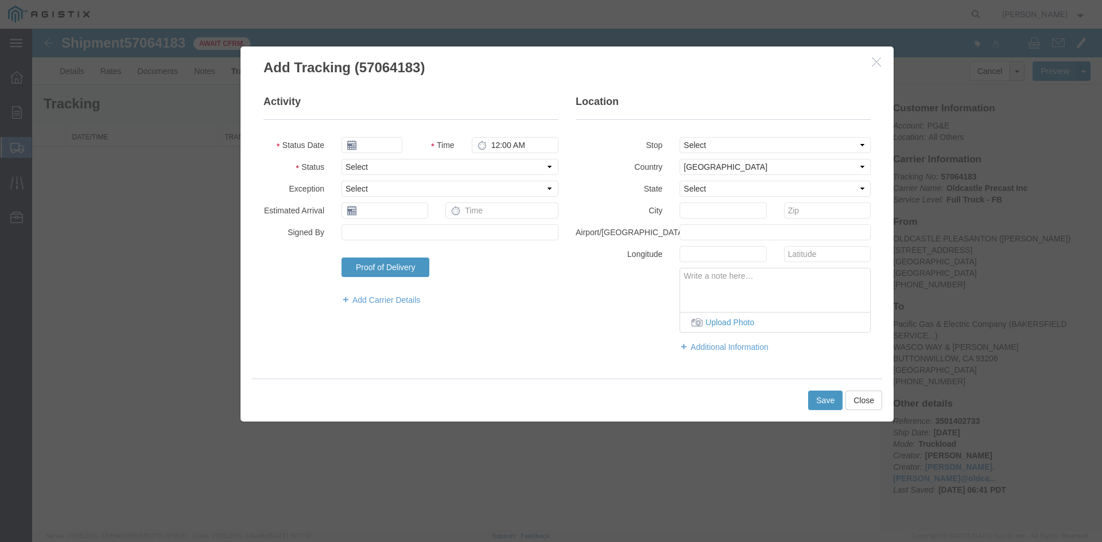
type input "[DATE]"
type input "7:00 AM"
click at [380, 146] on input "[DATE]" at bounding box center [372, 145] width 61 height 16
click at [420, 216] on td "9" at bounding box center [418, 216] width 17 height 17
type input "[DATE]"
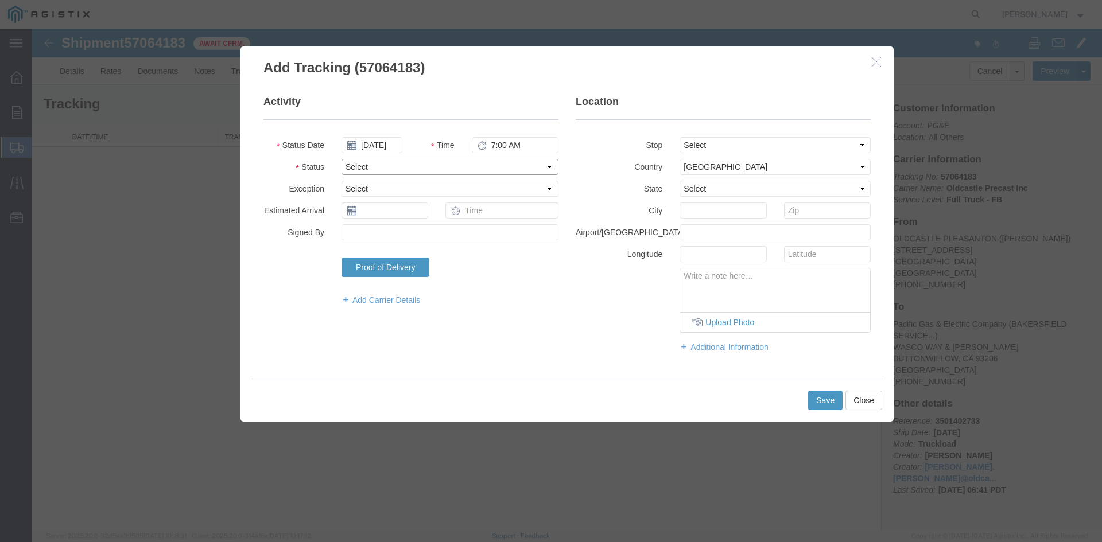
click at [362, 161] on select "Select Arrival Notice Available Arrival Notice Imported Arrive at Delivery Loca…" at bounding box center [450, 167] width 217 height 16
select select "DELIVRED"
click at [342, 159] on select "Select Arrival Notice Available Arrival Notice Imported Arrive at Delivery Loca…" at bounding box center [450, 167] width 217 height 16
click at [823, 395] on button "Save" at bounding box center [825, 401] width 34 height 20
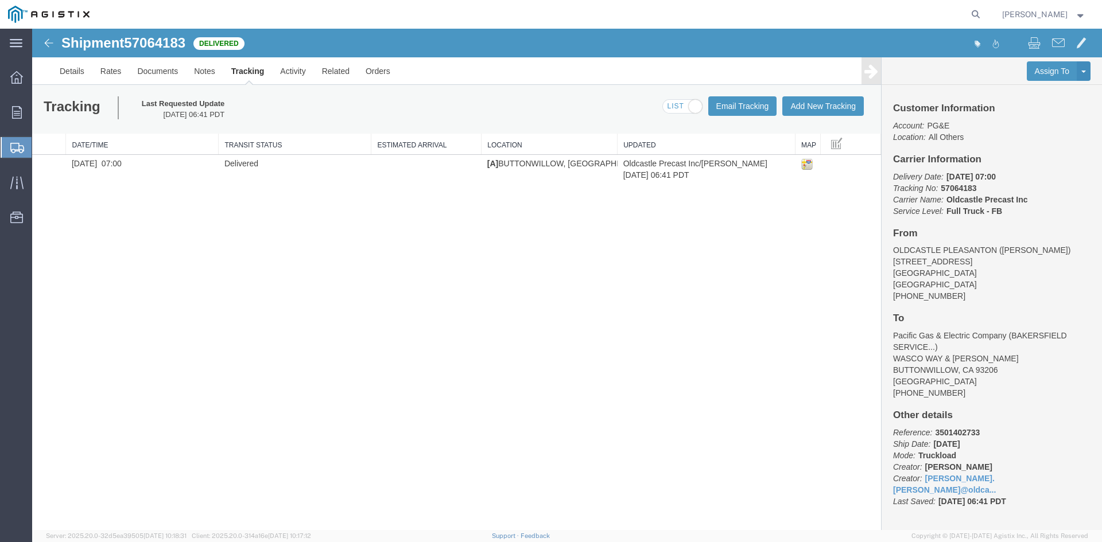
click at [436, 106] on div "Tracking Last Requested Update [DATE] 06:41 PDT Email Tracking Add New Tracking…" at bounding box center [456, 109] width 849 height 49
click at [1079, 13] on strong "button" at bounding box center [1081, 14] width 10 height 4
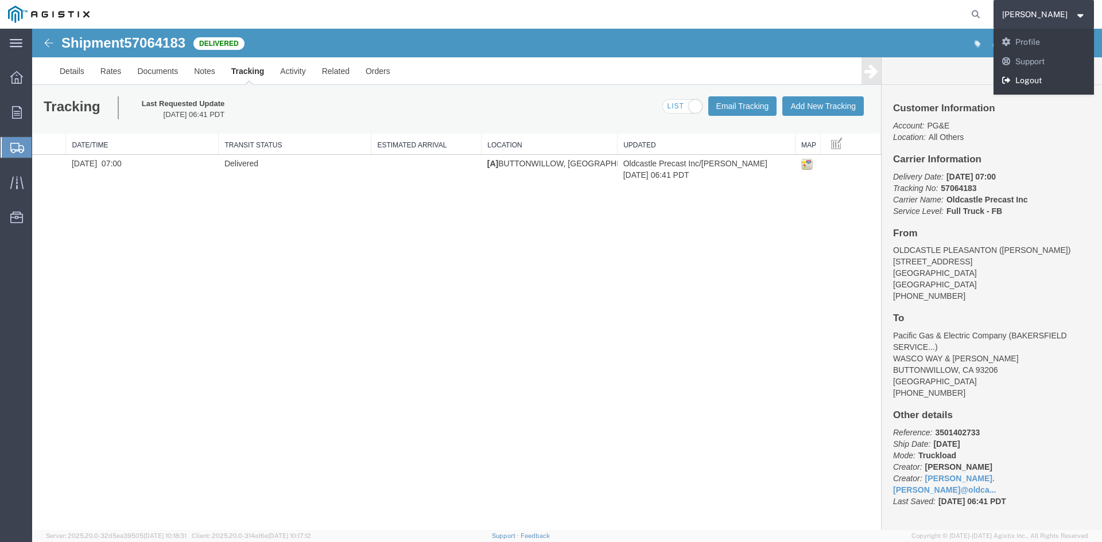
drag, startPoint x: 1056, startPoint y: 76, endPoint x: 1022, endPoint y: 47, distance: 44.8
click at [1056, 76] on link "Logout" at bounding box center [1044, 81] width 101 height 20
